Goal: Find specific page/section: Find specific page/section

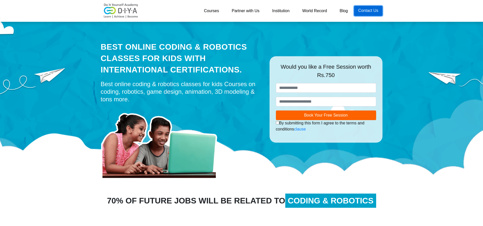
click at [362, 10] on link "Contact Us" at bounding box center [368, 11] width 28 height 10
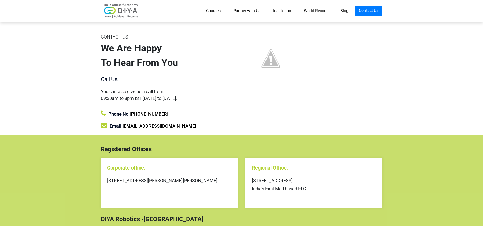
drag, startPoint x: 0, startPoint y: 0, endPoint x: 315, endPoint y: 11, distance: 315.2
click at [316, 11] on link "World Record" at bounding box center [315, 11] width 37 height 10
click at [315, 11] on link "World Record" at bounding box center [315, 11] width 37 height 10
click at [292, 6] on link "Institution" at bounding box center [282, 11] width 31 height 10
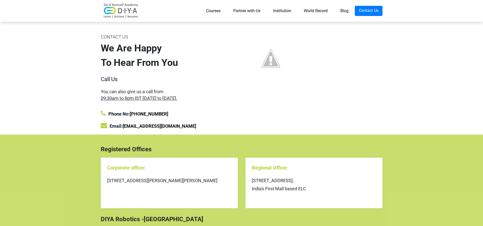
click at [292, 6] on link "Institution" at bounding box center [282, 11] width 31 height 10
drag, startPoint x: 292, startPoint y: 6, endPoint x: 287, endPoint y: 7, distance: 5.6
click at [292, 6] on link "Institution" at bounding box center [282, 11] width 31 height 10
click at [284, 7] on link "Institution" at bounding box center [282, 11] width 31 height 10
click at [283, 7] on link "Institution" at bounding box center [282, 11] width 31 height 10
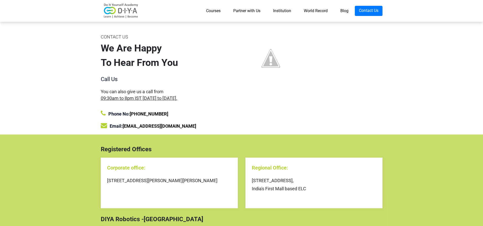
click at [283, 9] on link "Institution" at bounding box center [282, 11] width 31 height 10
